Goal: Navigation & Orientation: Find specific page/section

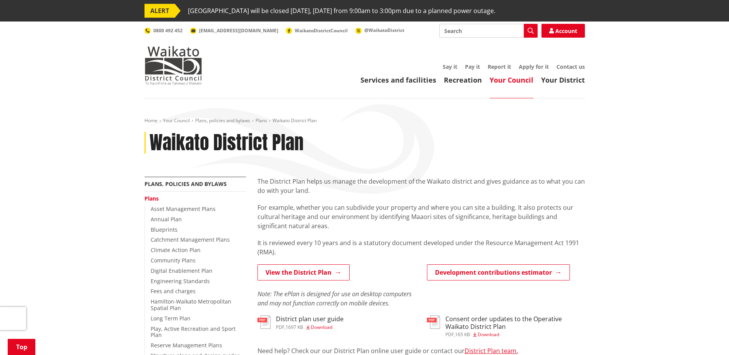
scroll to position [192, 0]
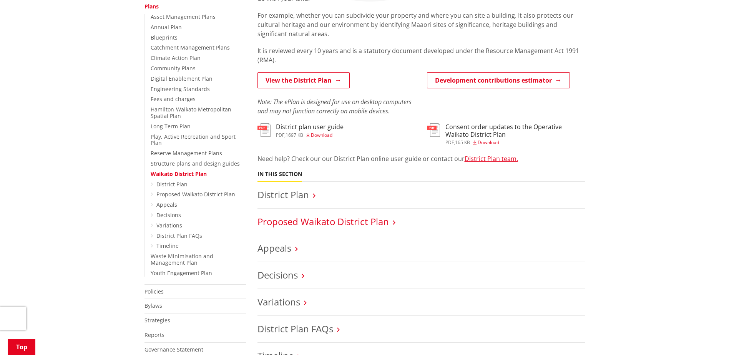
click at [350, 225] on link "Proposed Waikato District Plan" at bounding box center [323, 221] width 131 height 13
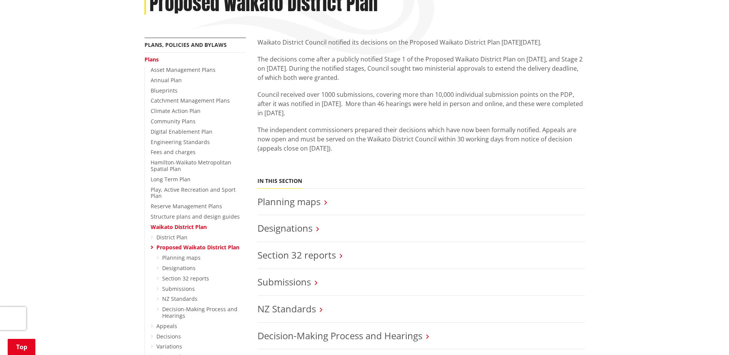
scroll to position [154, 0]
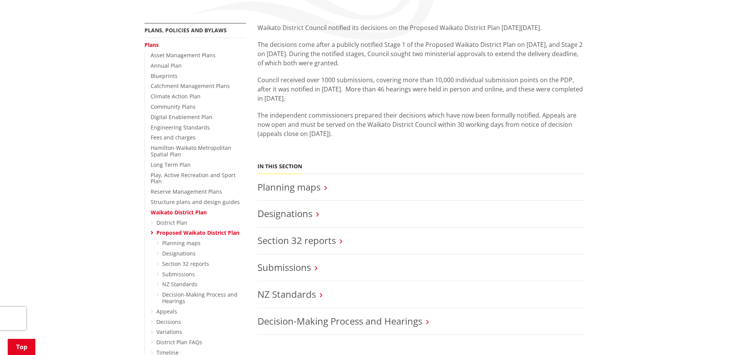
click at [172, 209] on link "Waikato District Plan" at bounding box center [179, 212] width 56 height 7
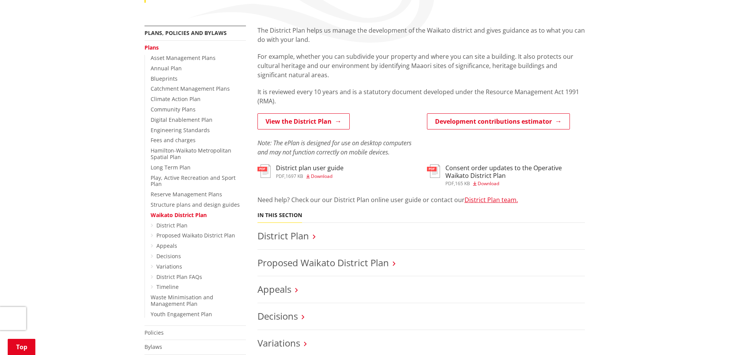
scroll to position [154, 0]
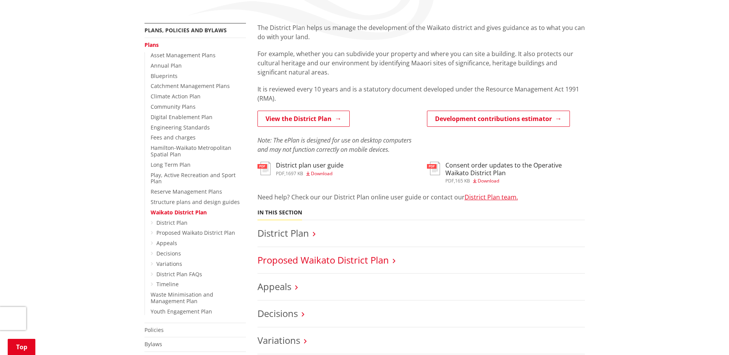
click at [289, 259] on link "Proposed Waikato District Plan" at bounding box center [323, 260] width 131 height 13
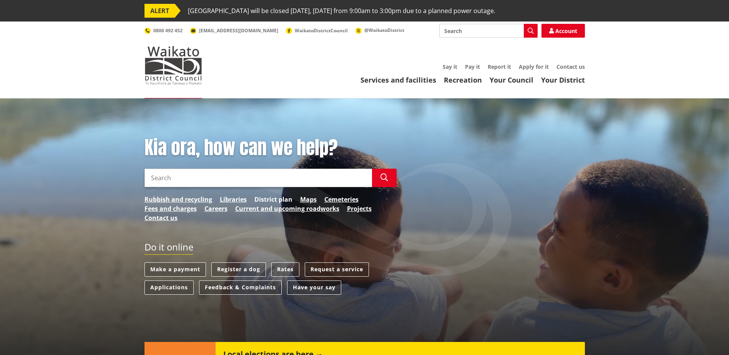
click at [270, 199] on link "District plan" at bounding box center [273, 199] width 38 height 9
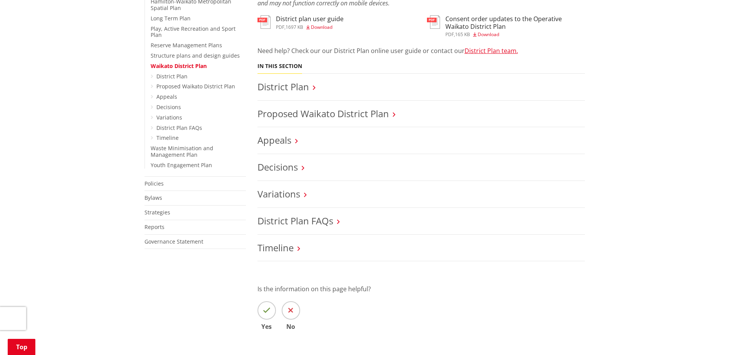
scroll to position [154, 0]
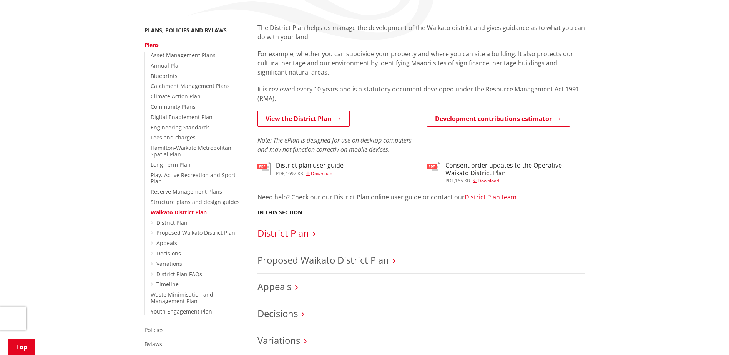
click at [280, 234] on link "District Plan" at bounding box center [284, 233] width 52 height 13
